Goal: Ask a question

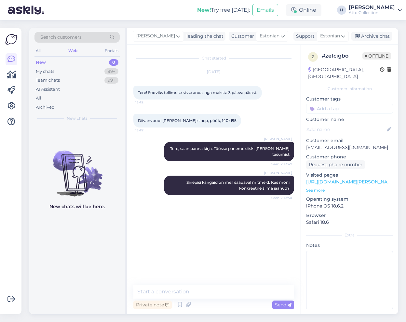
click at [186, 293] on textarea at bounding box center [213, 292] width 161 height 14
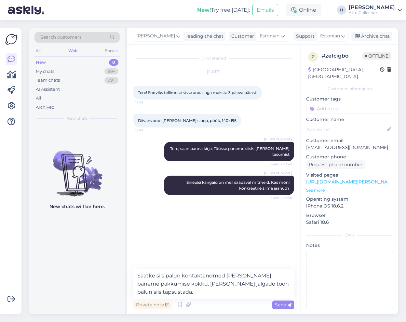
click at [240, 277] on textarea "Saatke siis palun kontaktandmed [PERSON_NAME] paneme pakkumise kokku. [PERSON_N…" at bounding box center [213, 284] width 161 height 30
click at [224, 291] on textarea "Saatke siis palun kontaktandmed meile meilile ja paneme pakkumise kokku. [PERSO…" at bounding box center [213, 284] width 161 height 30
click at [213, 294] on textarea "Saatke siis palun kontaktandmed meile meilile ja paneme pakkumise kokku. [PERSO…" at bounding box center [213, 284] width 161 height 30
click at [166, 277] on textarea "Saatke siis palun kontaktandmed meile meilile ja paneme pakkumise kokku. [PERSO…" at bounding box center [213, 284] width 161 height 30
click at [250, 277] on textarea "Saatke palun kontaktandmed meile meilile ja paneme pakkumise kokku. [PERSON_NAM…" at bounding box center [213, 284] width 161 height 30
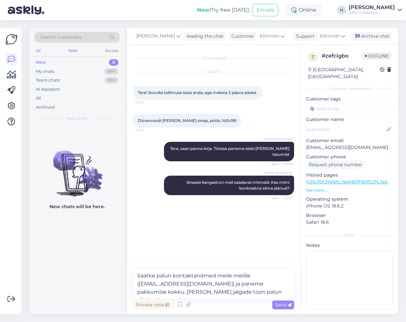
click at [232, 292] on textarea "Saatke palun kontaktandmed meile meilile ([EMAIL_ADDRESS][DOMAIN_NAME]) ja pane…" at bounding box center [213, 284] width 161 height 30
click at [171, 293] on textarea "Saatke palun kontaktandmed meile meilile ([EMAIL_ADDRESS][DOMAIN_NAME]) ja pane…" at bounding box center [213, 284] width 161 height 30
click at [218, 294] on textarea "Saatke palun kontaktandmed meile meilile ([EMAIL_ADDRESS][DOMAIN_NAME]) ja pane…" at bounding box center [213, 284] width 161 height 30
type textarea "Saatke palun kontaktandmed meile meilile ([EMAIL_ADDRESS][DOMAIN_NAME]) ja pane…"
drag, startPoint x: 216, startPoint y: 293, endPoint x: 109, endPoint y: 246, distance: 115.9
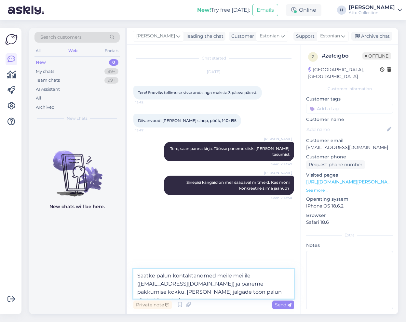
click at [109, 246] on div "Search customers All Web Socials New 0 My chats 99+ Team chats 99+ AI Assistant…" at bounding box center [213, 171] width 369 height 287
